Goal: Information Seeking & Learning: Learn about a topic

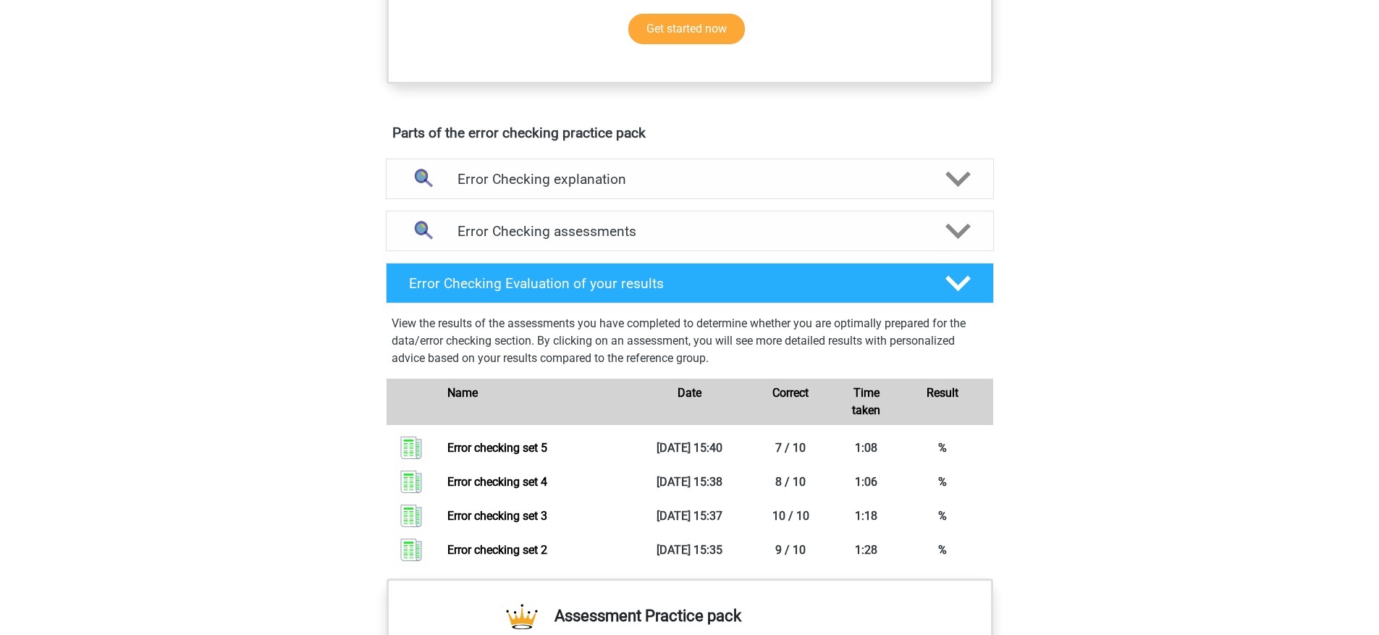
scroll to position [697, 0]
click at [706, 234] on h4 "Error Checking assessments" at bounding box center [689, 231] width 465 height 17
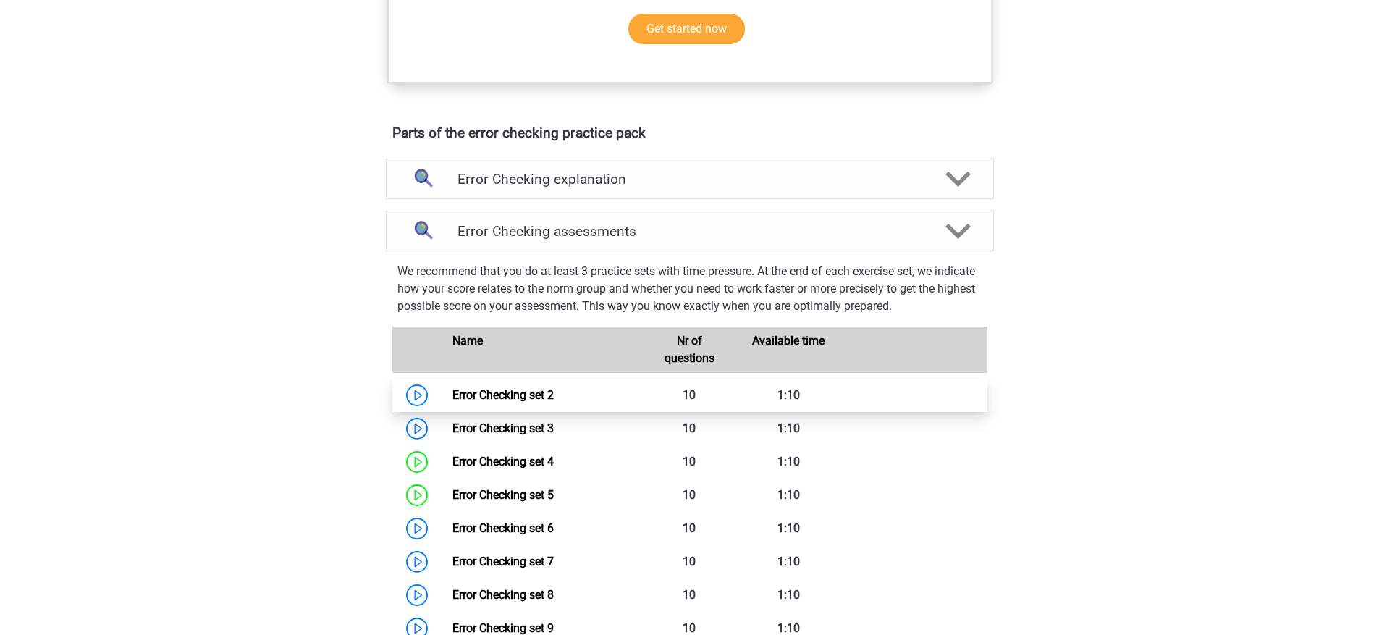
click at [548, 402] on link "Error Checking set 2" at bounding box center [502, 395] width 101 height 14
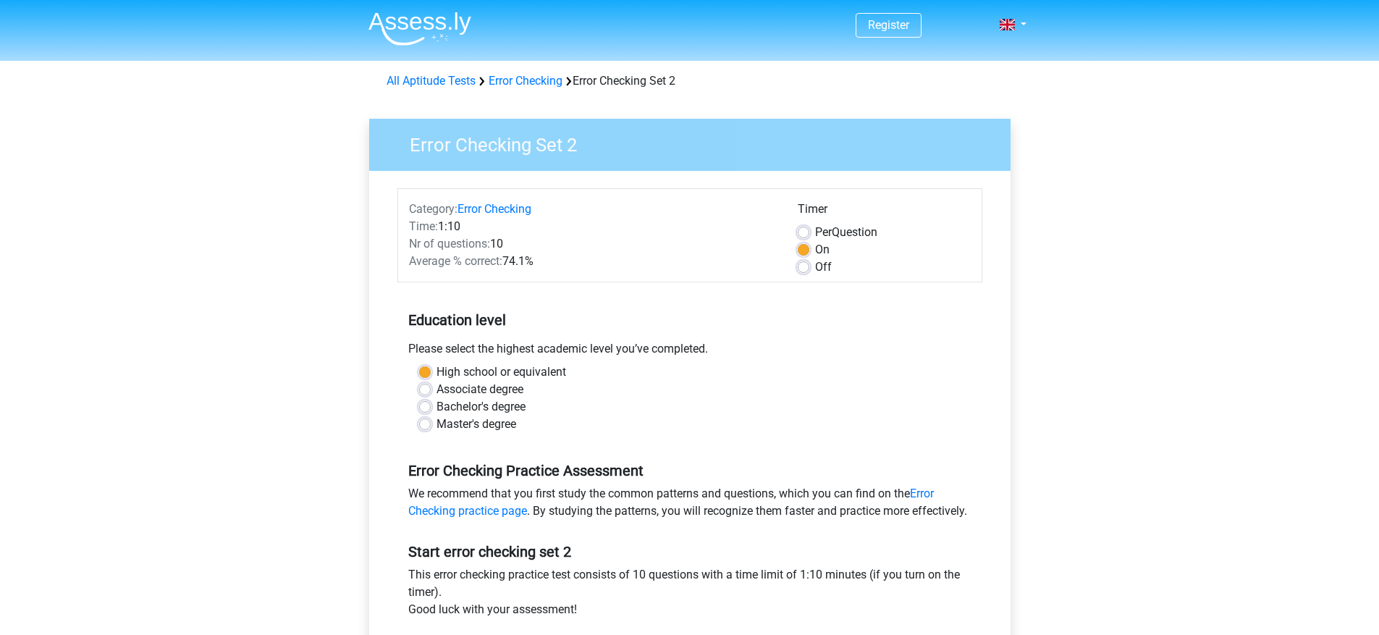
click at [812, 266] on div "Off" at bounding box center [884, 266] width 173 height 17
click at [815, 268] on label "Off" at bounding box center [823, 266] width 17 height 17
click at [806, 268] on input "Off" at bounding box center [804, 265] width 12 height 14
radio input "true"
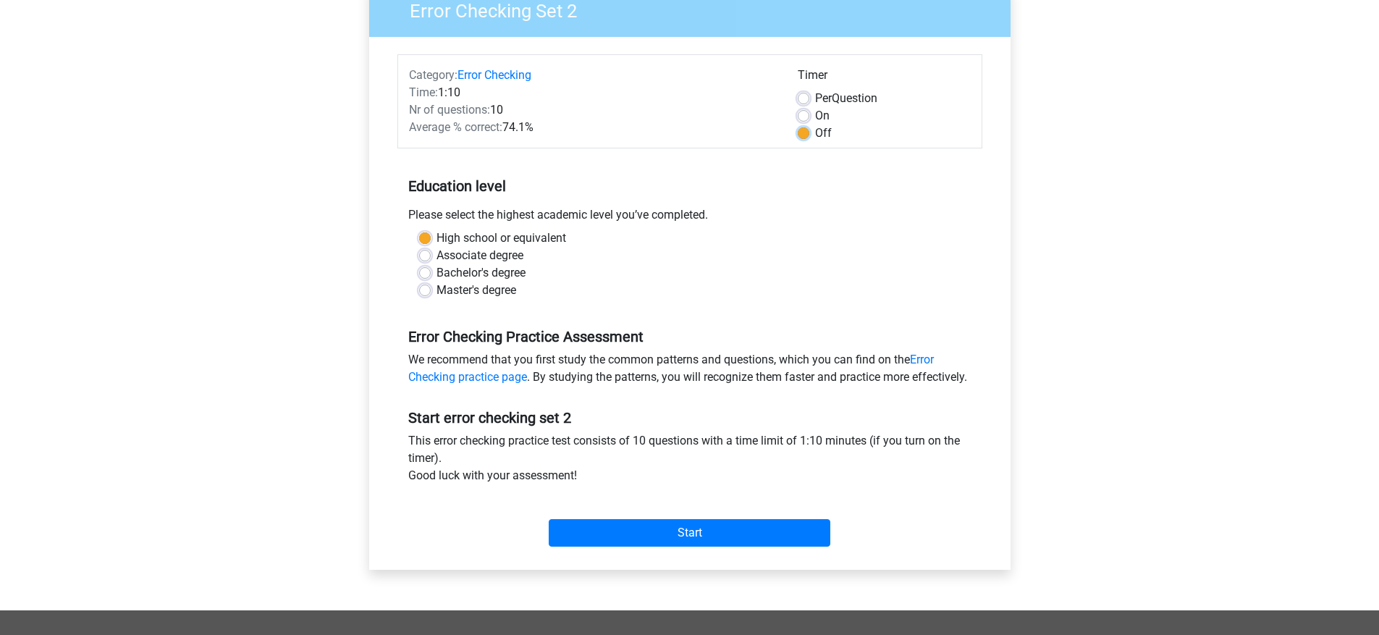
scroll to position [286, 0]
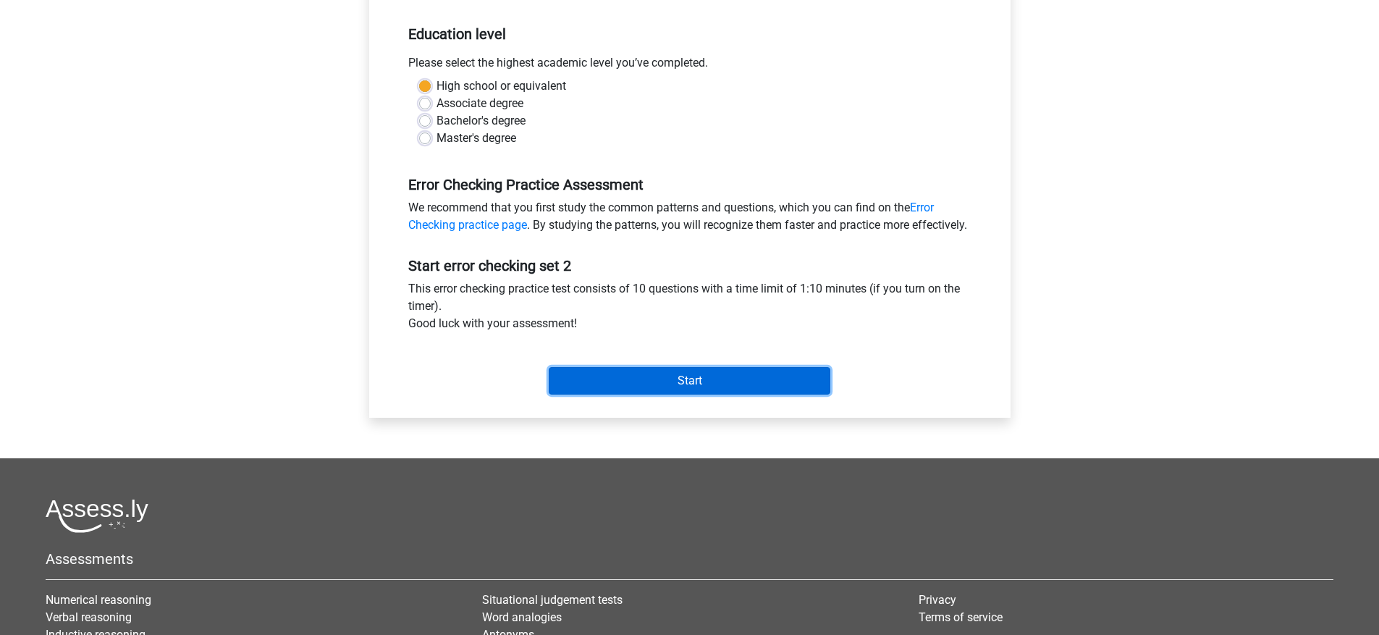
click at [702, 394] on input "Start" at bounding box center [690, 381] width 282 height 28
